Goal: Communication & Community: Ask a question

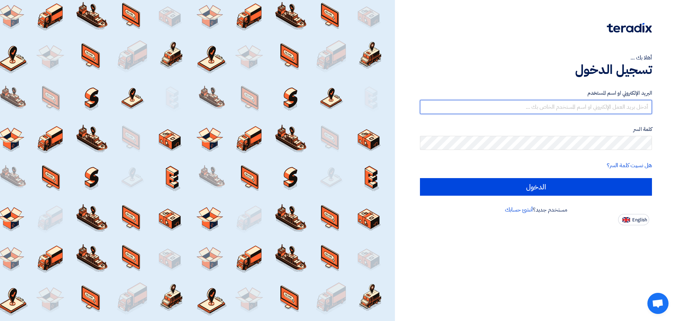
click at [601, 111] on input "text" at bounding box center [536, 107] width 232 height 14
type input "Info@pmwegypt.com"
drag, startPoint x: 587, startPoint y: 105, endPoint x: 652, endPoint y: 106, distance: 64.8
click at [652, 106] on div "أهلا بك ... تسجيل الدخول البريد الإلكتروني او اسم المستخدم Info@pmwegypt.com كل…" at bounding box center [535, 113] width 271 height 226
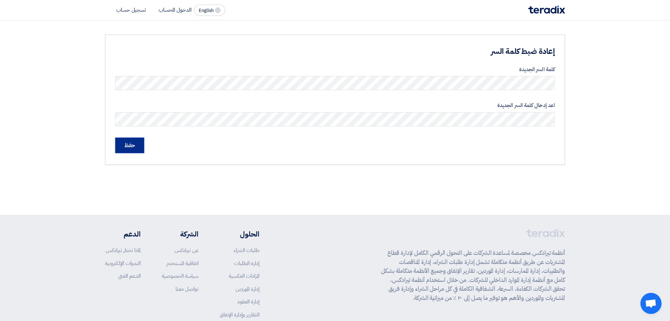
click at [134, 144] on input "حفظ" at bounding box center [129, 146] width 29 height 16
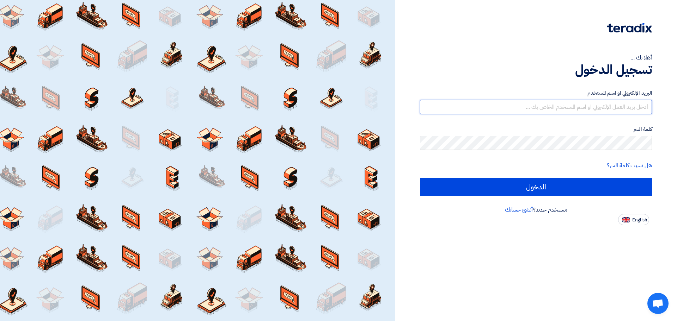
click at [615, 109] on input "text" at bounding box center [536, 107] width 232 height 14
type input "[EMAIL_ADDRESS][DOMAIN_NAME]"
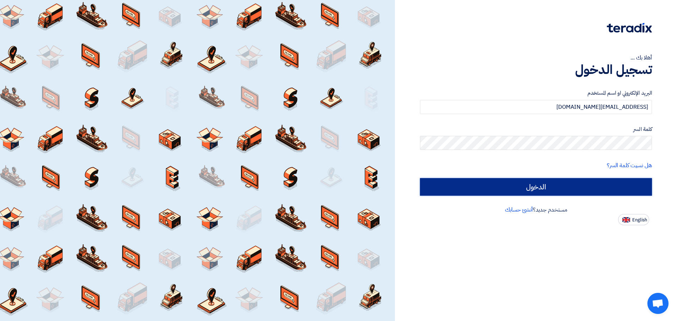
click at [573, 191] on input "الدخول" at bounding box center [536, 187] width 232 height 18
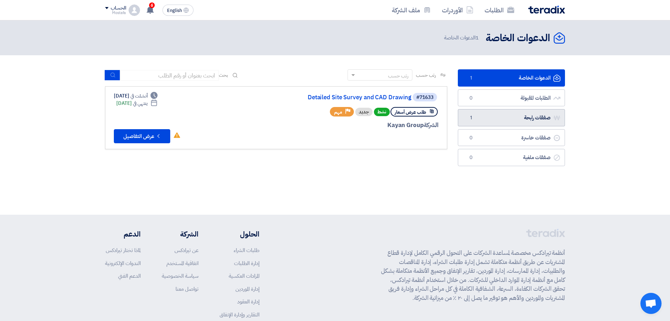
click at [514, 116] on link "صفقات رابحة صفقات رابحة 1" at bounding box center [511, 117] width 107 height 17
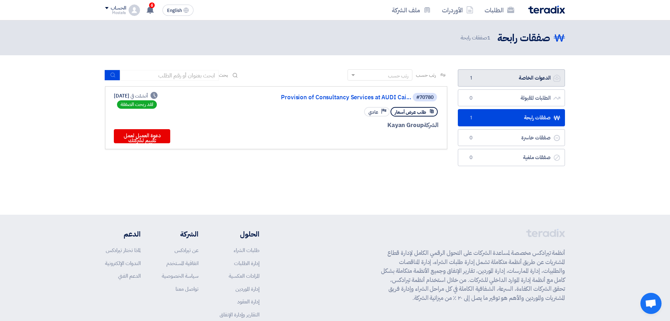
click at [524, 78] on link "الدعوات الخاصة الدعوات الخاصة 1" at bounding box center [511, 77] width 107 height 17
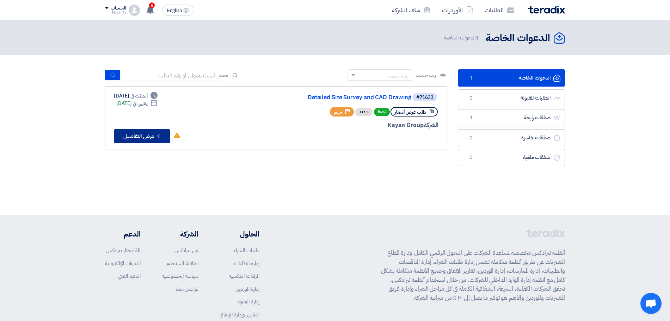
click at [144, 134] on button "Check details عرض التفاصيل" at bounding box center [142, 136] width 56 height 14
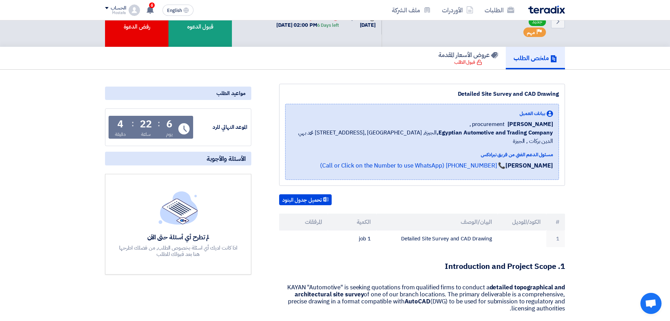
scroll to position [44, 0]
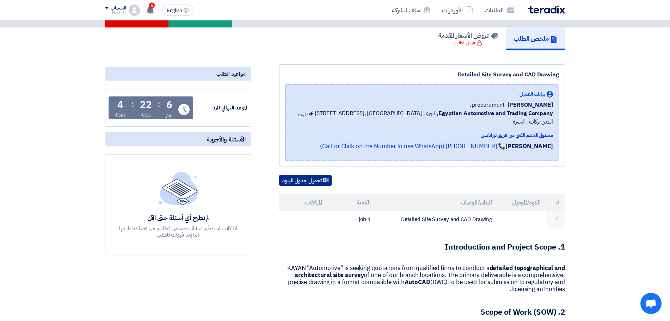
click at [313, 175] on button "تحميل جدول البنود" at bounding box center [305, 180] width 53 height 11
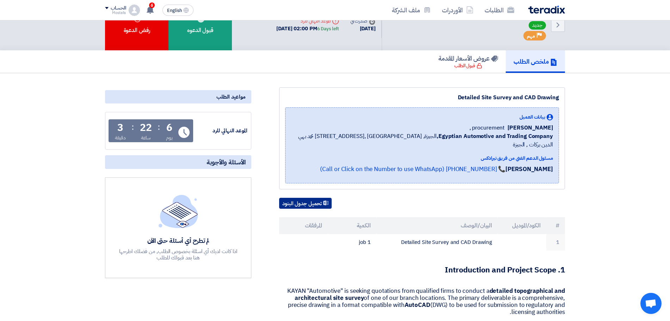
scroll to position [0, 0]
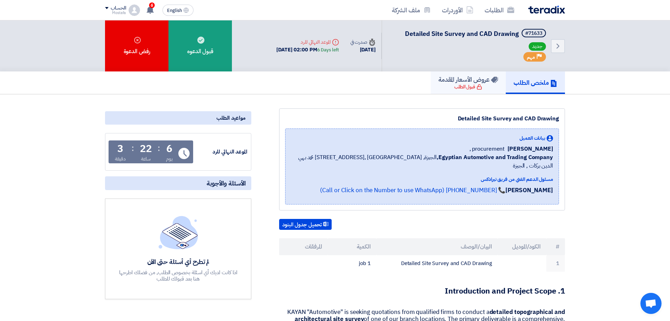
click at [476, 84] on icon at bounding box center [479, 87] width 6 height 6
click at [155, 258] on div "لم تطرح أي أسئلة حتى الآن" at bounding box center [178, 262] width 120 height 8
click at [180, 279] on div "اذا كانت لديك أي اسئلة بخصوص الطلب, من فضلك اطرحها هنا بعد قبولك للطلب" at bounding box center [178, 276] width 120 height 13
click at [179, 279] on div "اذا كانت لديك أي اسئلة بخصوص الطلب, من فضلك اطرحها هنا بعد قبولك للطلب" at bounding box center [178, 276] width 120 height 13
click at [198, 233] on div "لم تطرح أي أسئلة حتى الآن اذا كانت لديك أي اسئلة بخصوص الطلب, من فضلك اطرحها هن…" at bounding box center [178, 249] width 120 height 66
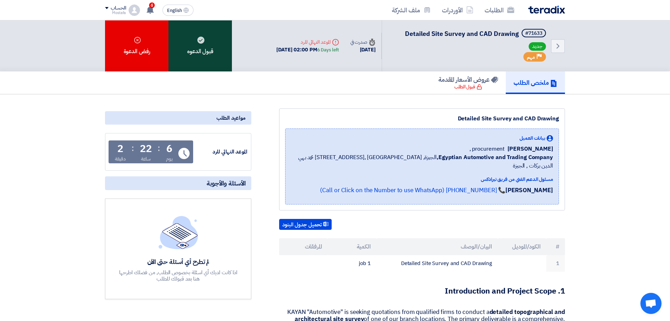
click at [210, 45] on div "قبول الدعوه" at bounding box center [199, 45] width 63 height 51
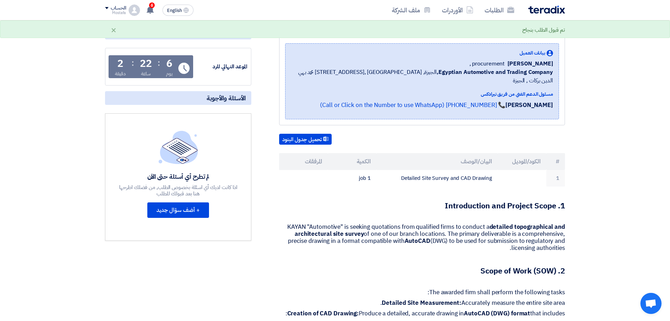
scroll to position [88, 0]
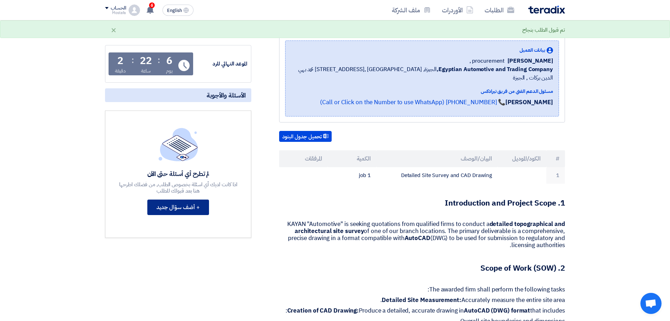
click at [179, 211] on button "+ أضف سؤال جديد" at bounding box center [178, 208] width 62 height 16
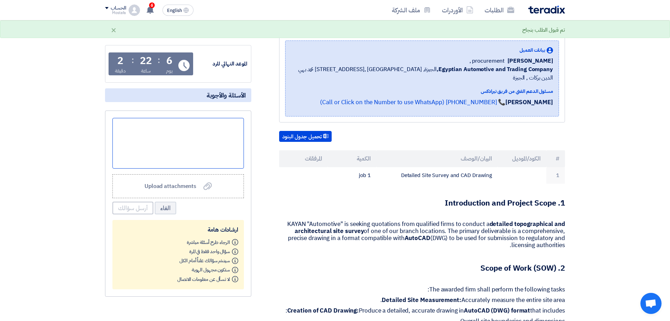
click at [194, 150] on div at bounding box center [177, 143] width 131 height 51
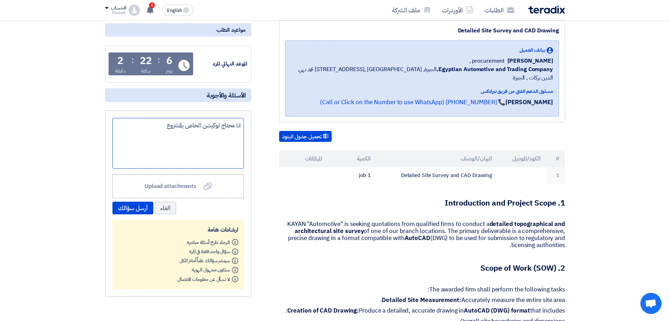
click at [204, 125] on div "انا محتاج لوكيشن الخاص بالمشروع" at bounding box center [177, 143] width 131 height 51
copy div "انا محتاج لوكيشن الخاص بالمشروع"
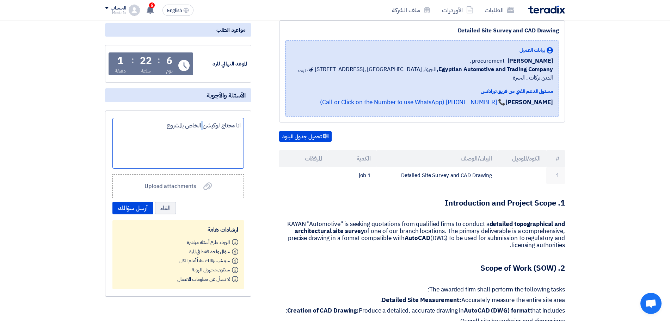
click at [171, 144] on div "انا محتاج لوكيشن الخاص بالمشروع" at bounding box center [177, 143] width 131 height 51
click at [162, 127] on div "انا محتاج لوكيشن الخاص بالمشروع" at bounding box center [177, 143] width 131 height 51
click at [161, 124] on div "انا محتاج لوكيشن الخاص بالمشروع ()" at bounding box center [177, 143] width 131 height 51
click at [181, 136] on span "I need the location of the project." at bounding box center [188, 130] width 105 height 18
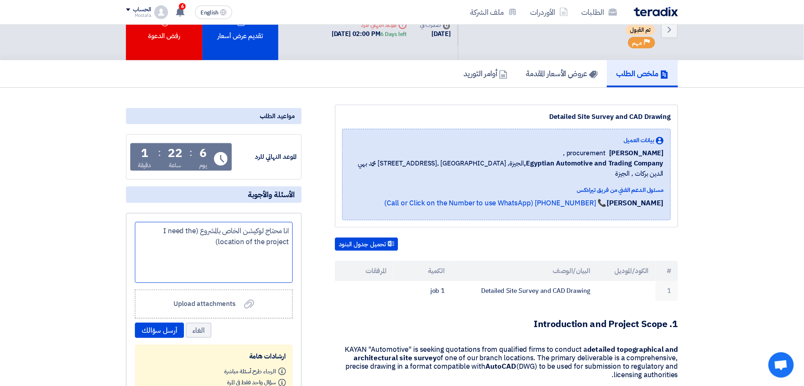
scroll to position [0, 0]
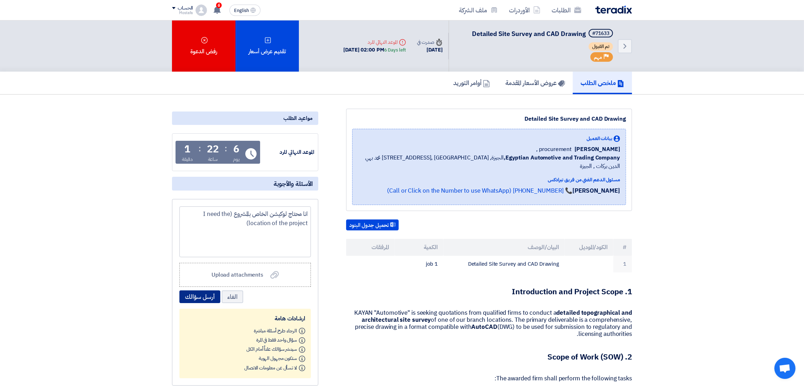
click at [199, 299] on button "أرسل سؤالك" at bounding box center [199, 296] width 41 height 13
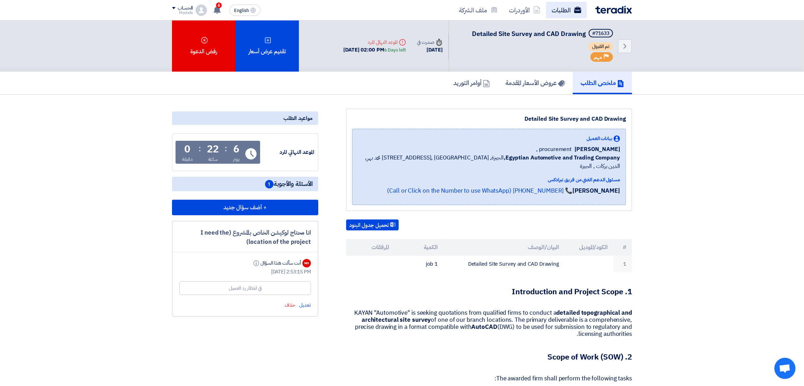
click at [556, 16] on link "الطلبات" at bounding box center [566, 10] width 41 height 17
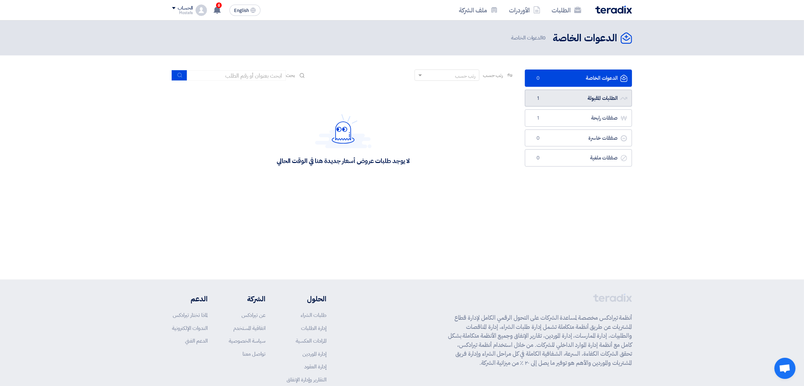
click at [575, 101] on link "الطلبات المقبولة الطلبات المقبولة 1" at bounding box center [578, 98] width 107 height 17
